Goal: Task Accomplishment & Management: Use online tool/utility

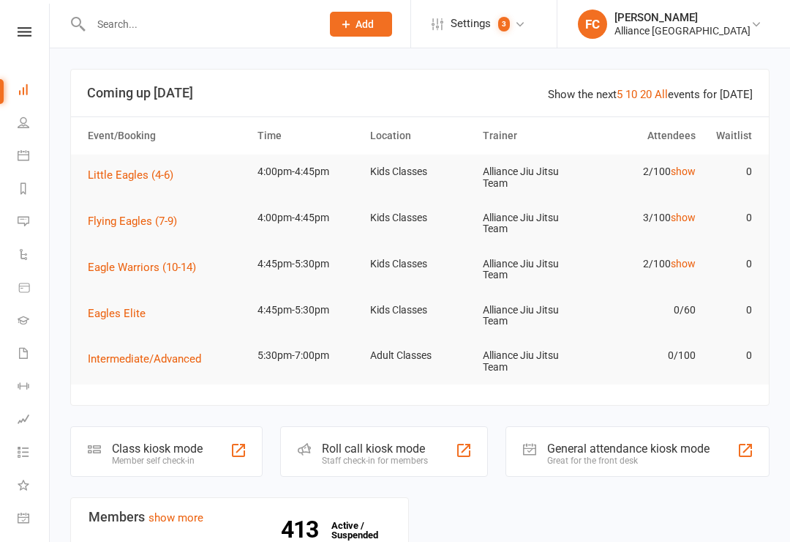
click at [124, 450] on div "Class kiosk mode" at bounding box center [157, 448] width 91 height 14
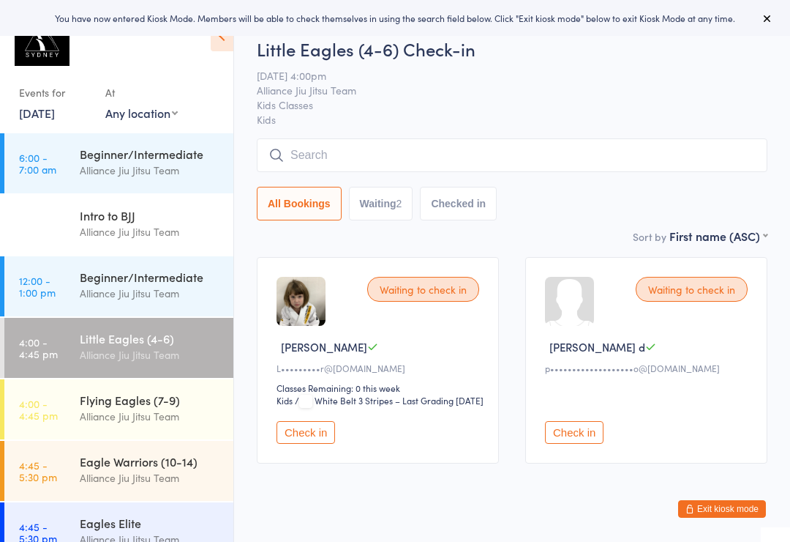
click at [60, 335] on link "4:00 - 4:45 pm Little Eagles (4-6) Alliance Jiu Jitsu Team" at bounding box center [118, 348] width 229 height 60
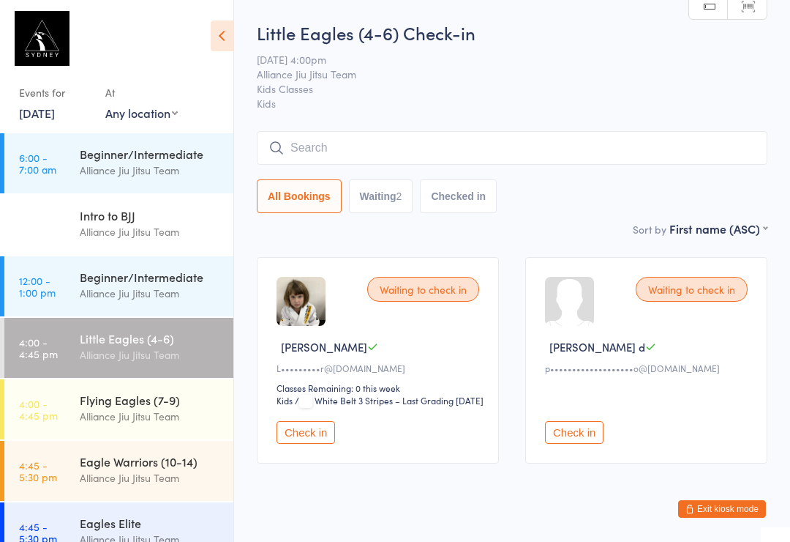
click at [329, 152] on input "search" at bounding box center [512, 148] width 511 height 34
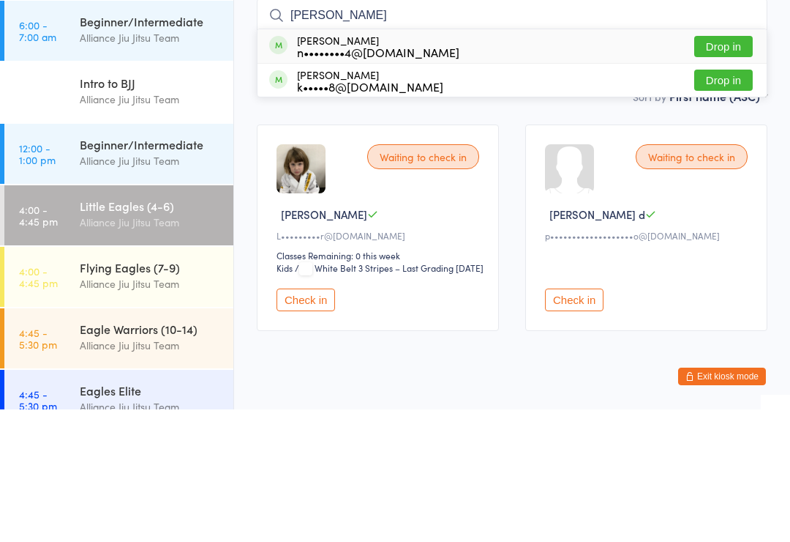
type input "Lili"
click at [356, 179] on div "n••••••••4@gmail.com" at bounding box center [378, 185] width 162 height 12
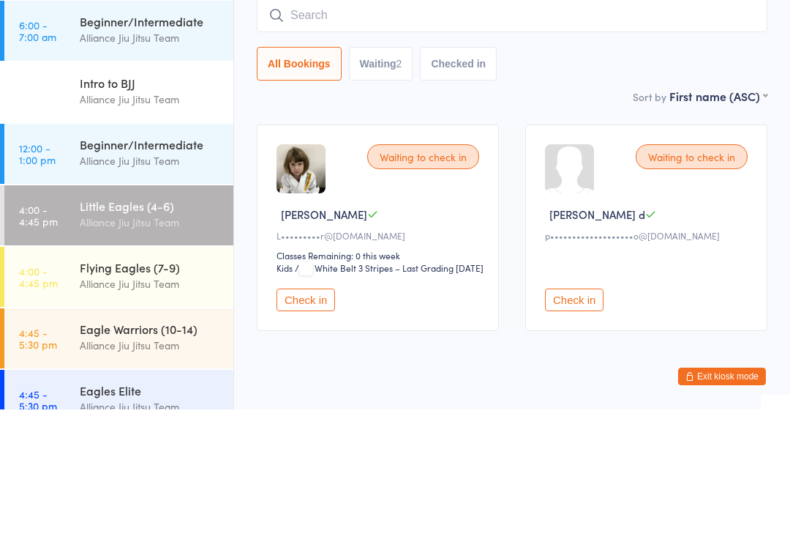
scroll to position [55, 0]
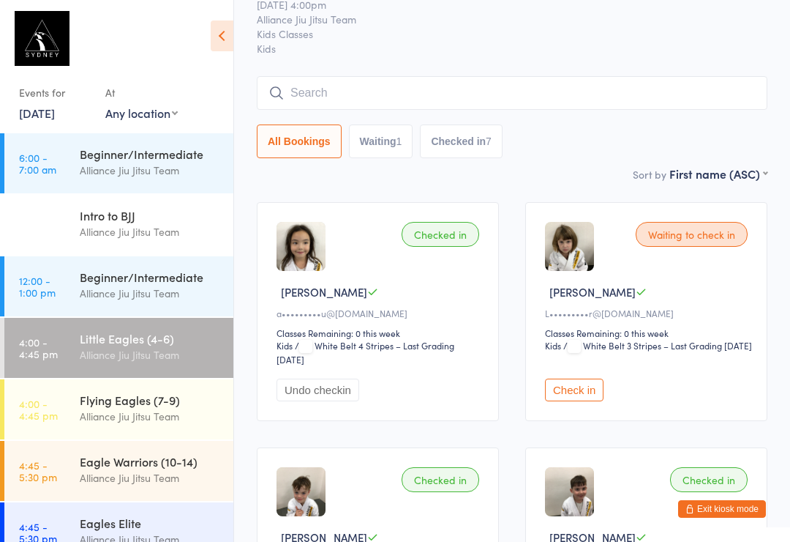
click at [355, 79] on input "search" at bounding box center [512, 93] width 511 height 34
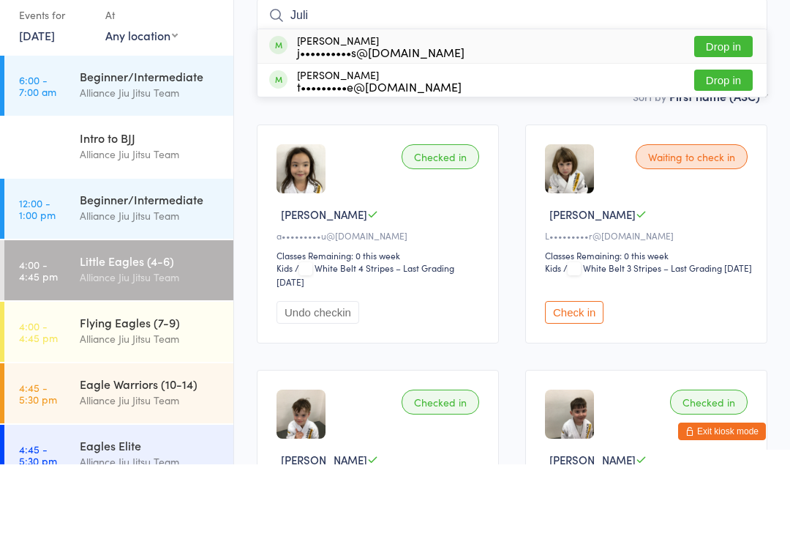
type input "Juli"
click at [309, 158] on div "t•••••••••e@hotmail.com" at bounding box center [379, 164] width 165 height 12
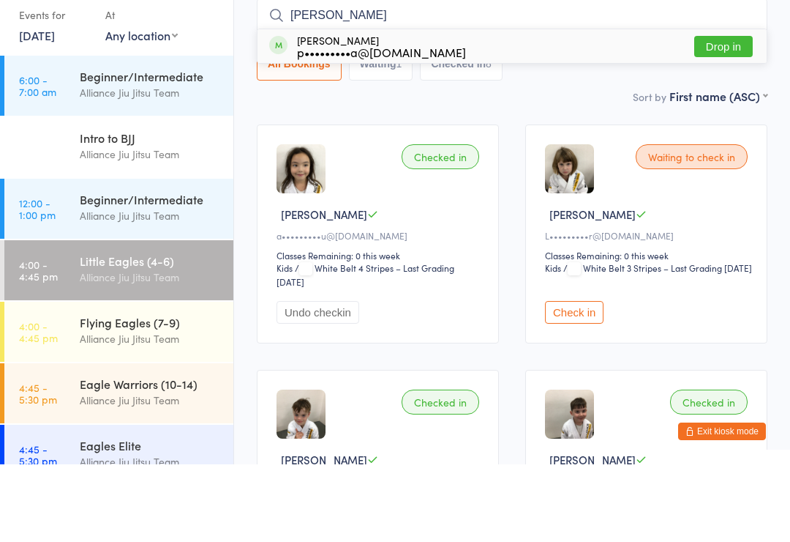
type input "Naomi"
click at [324, 112] on div "Naomi Blecha p•••••••••a@hotmail.com" at bounding box center [381, 123] width 169 height 23
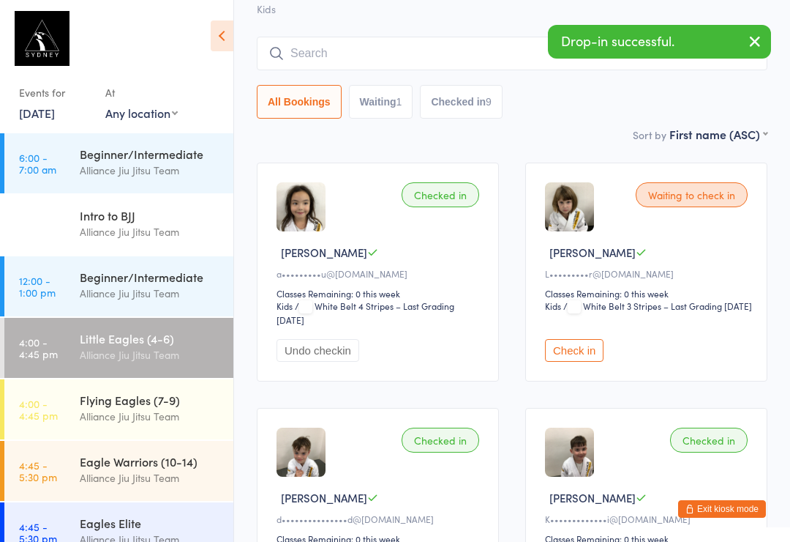
scroll to position [0, 0]
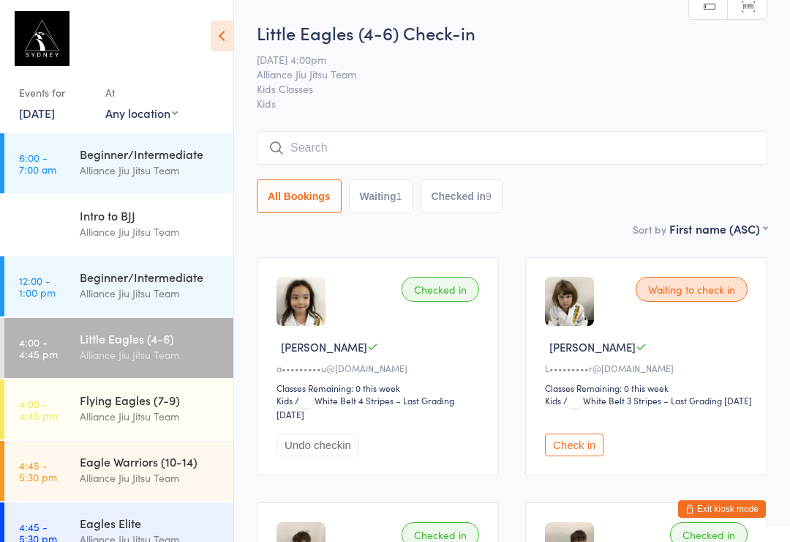
click at [371, 151] on input "search" at bounding box center [512, 148] width 511 height 34
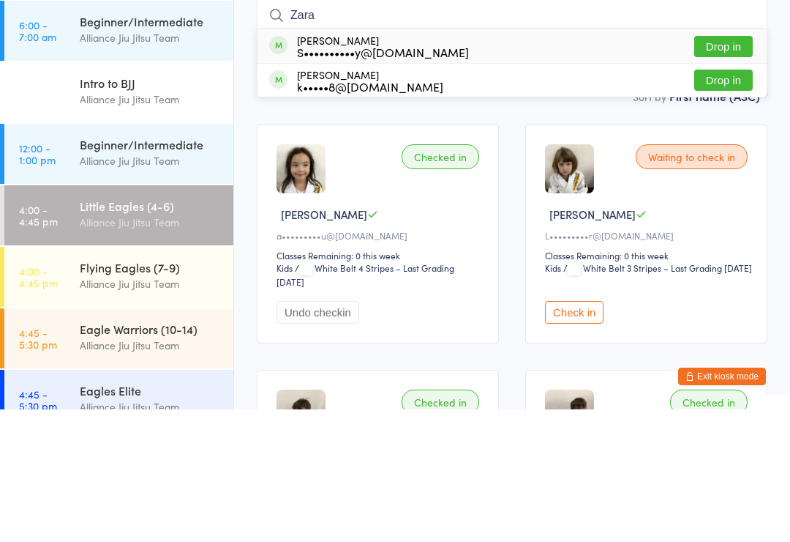
type input "Zara"
click at [415, 179] on div "S••••••••••y@hotmail.com" at bounding box center [383, 185] width 172 height 12
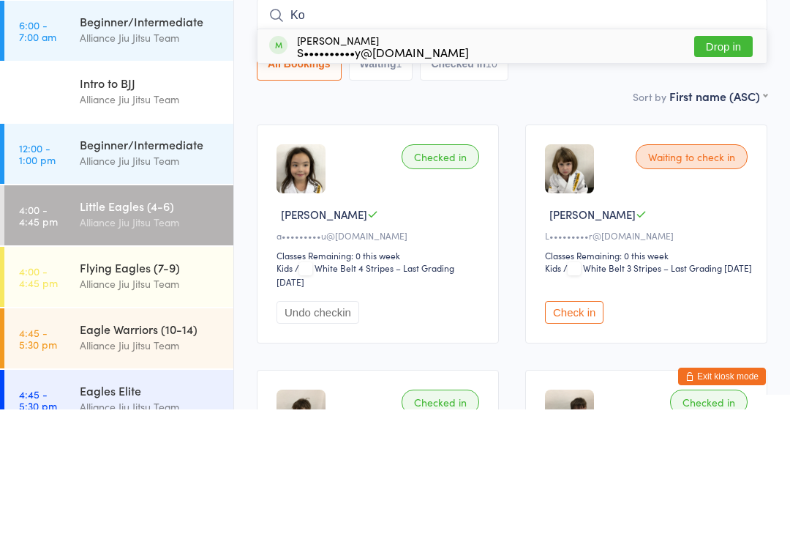
type input "Ko"
click at [435, 179] on div "S••••••••••y@hotmail.com" at bounding box center [383, 185] width 172 height 12
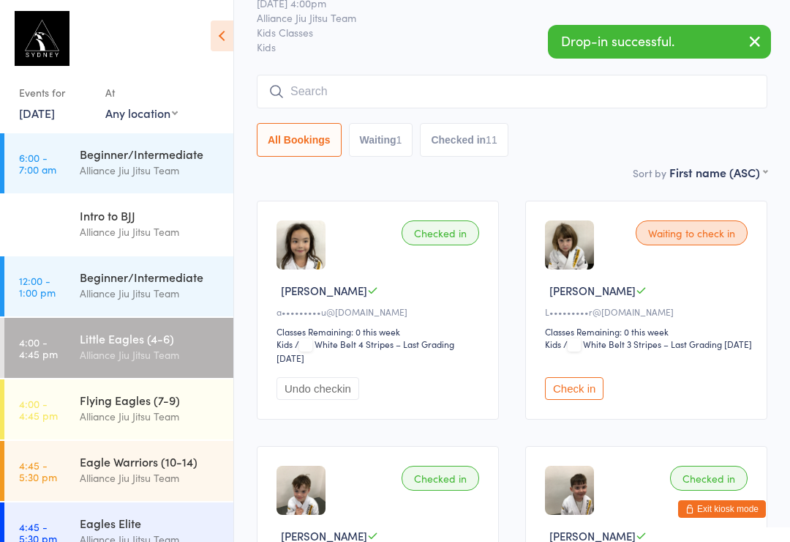
scroll to position [56, 0]
click at [329, 87] on input "search" at bounding box center [512, 92] width 511 height 34
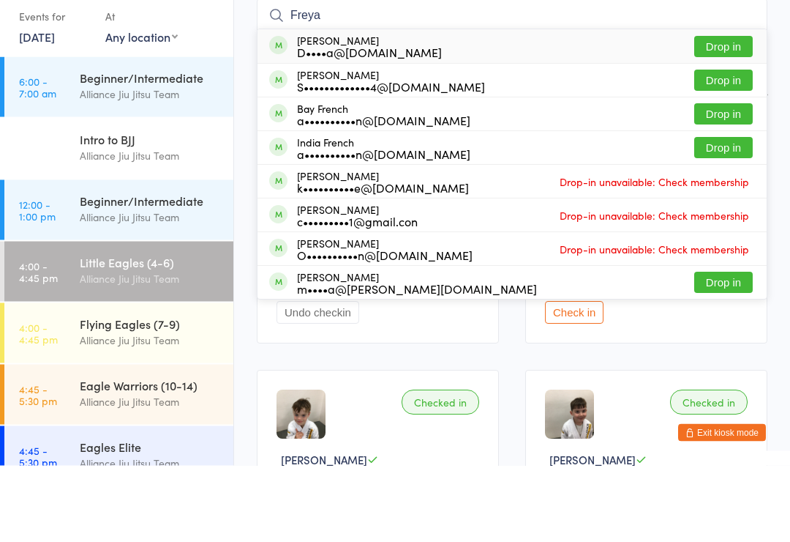
type input "Freya"
click at [370, 123] on div "D••••a@nuclei.com.au" at bounding box center [369, 129] width 145 height 12
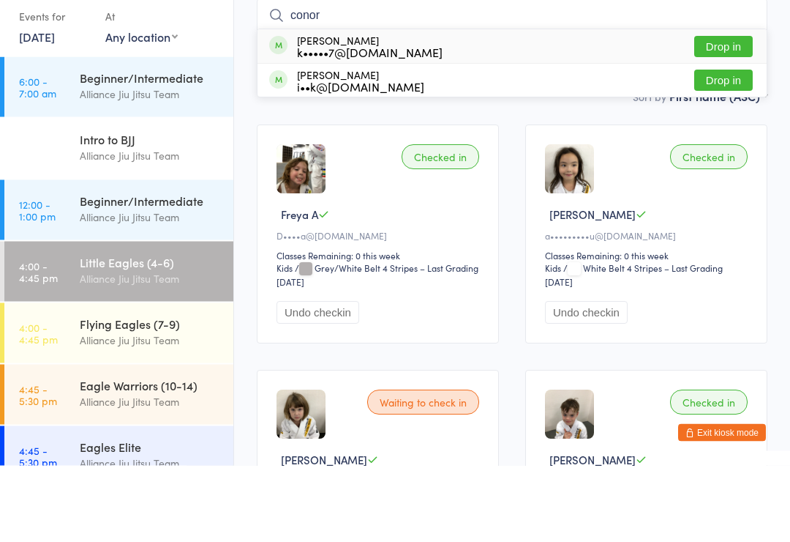
type input "conor"
click at [334, 123] on div "k•••••7@gmail.com" at bounding box center [370, 129] width 146 height 12
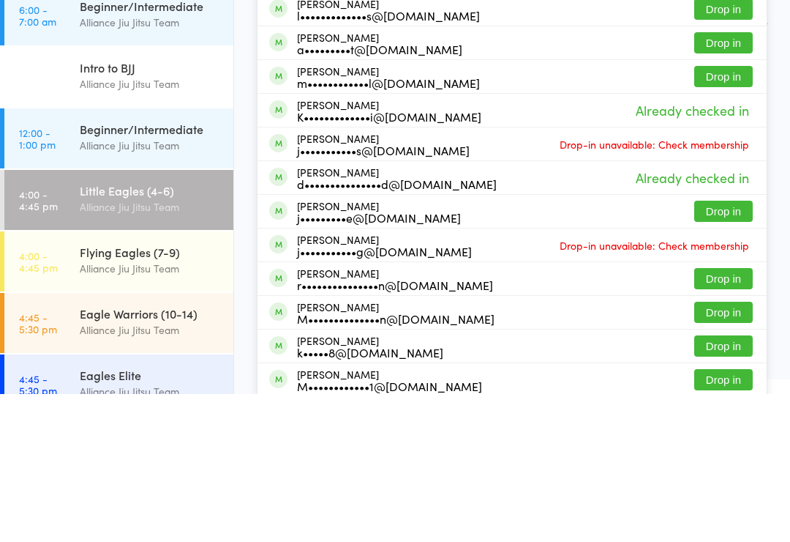
type input "jack"
click at [517, 309] on div "Jack Clifford d•••••••••••••••d@gmail.com Already checked in" at bounding box center [512, 325] width 509 height 33
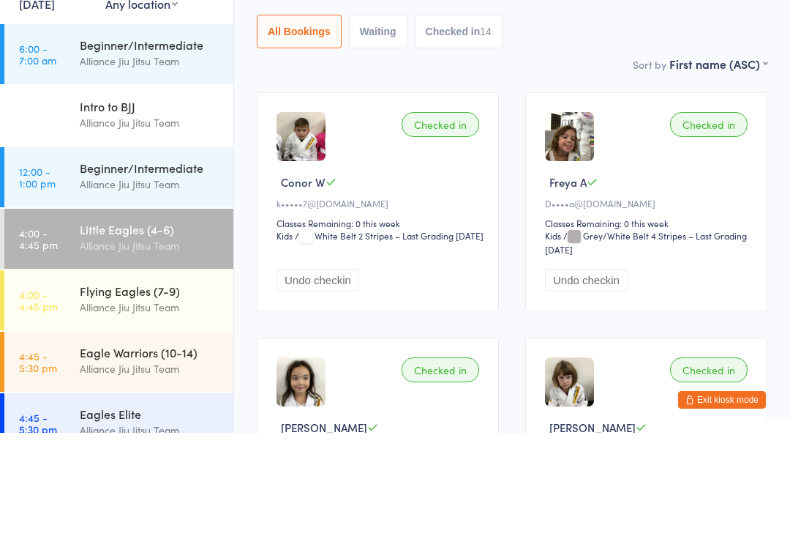
scroll to position [0, 0]
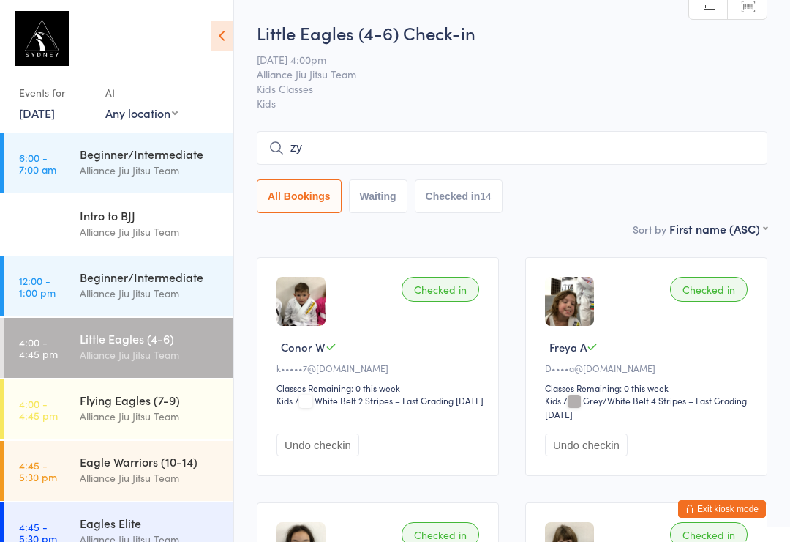
type input "z"
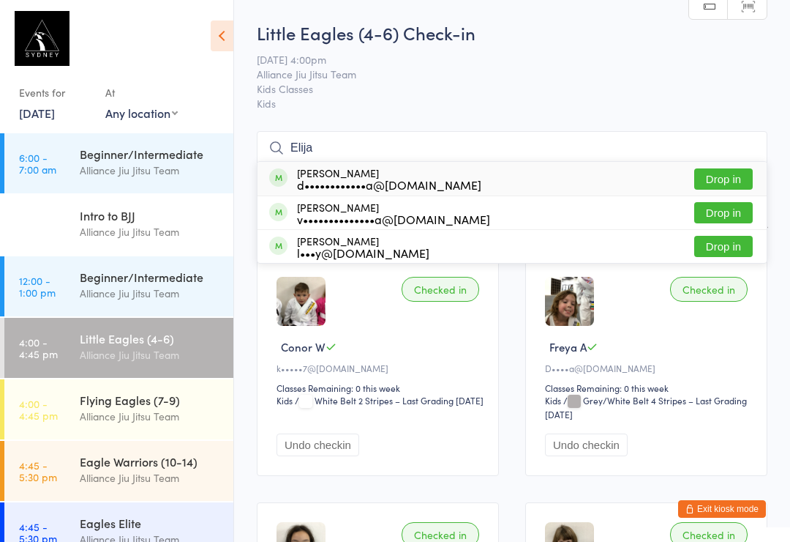
type input "Elija"
click at [397, 176] on div "Elijah Roache d••••••••••••a@gmail.com" at bounding box center [389, 178] width 184 height 23
